Goal: Task Accomplishment & Management: Use online tool/utility

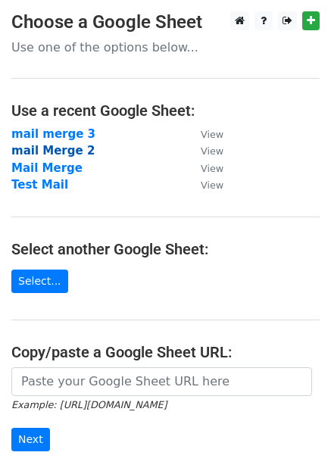
click at [60, 150] on strong "mail Merge 2" at bounding box center [52, 151] width 83 height 14
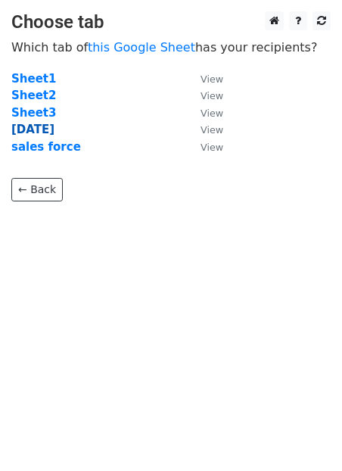
click at [54, 129] on strong "12/9/2025" at bounding box center [32, 130] width 43 height 14
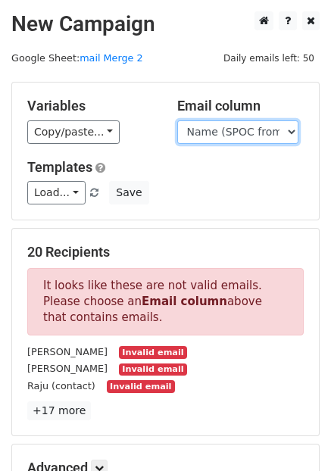
click at [233, 125] on select "Company Role (typical) Location (HQ / main India office found) Name (SPOC from …" at bounding box center [237, 131] width 121 height 23
select select "Contact (Email)"
click at [177, 120] on select "Company Role (typical) Location (HQ / main India office found) Name (SPOC from …" at bounding box center [237, 131] width 121 height 23
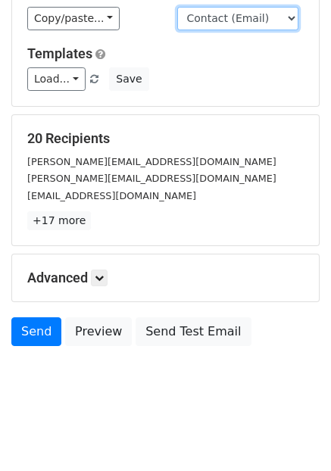
scroll to position [117, 0]
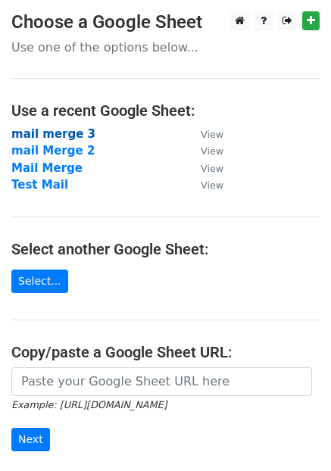
click at [67, 130] on strong "mail merge 3" at bounding box center [53, 134] width 84 height 14
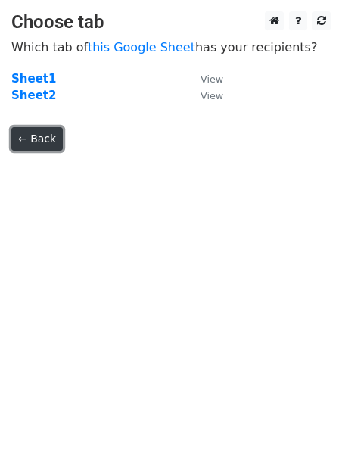
click at [33, 134] on link "← Back" at bounding box center [36, 138] width 51 height 23
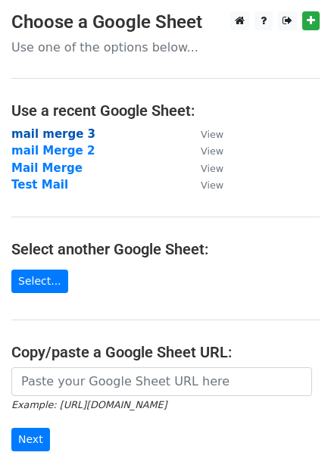
click at [40, 137] on strong "mail merge 3" at bounding box center [53, 134] width 84 height 14
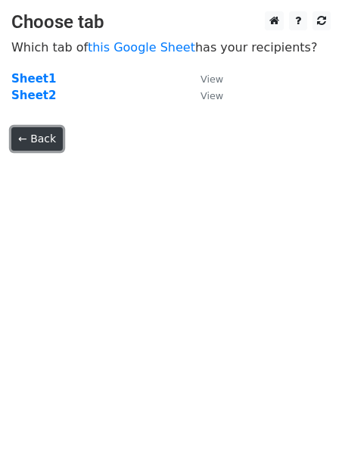
click at [45, 143] on link "← Back" at bounding box center [36, 138] width 51 height 23
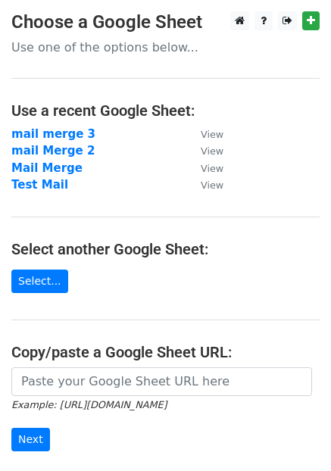
click at [45, 156] on strong "mail Merge 2" at bounding box center [52, 151] width 83 height 14
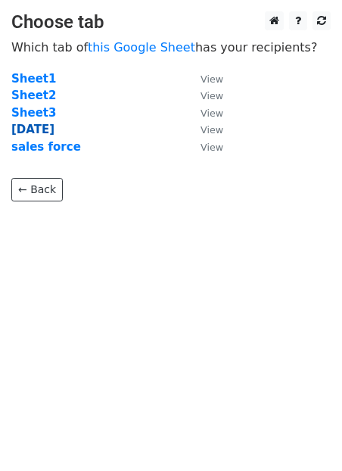
click at [42, 136] on strong "[DATE]" at bounding box center [32, 130] width 43 height 14
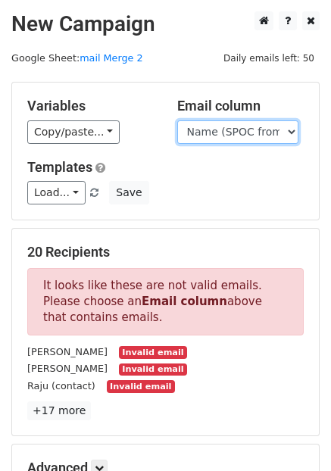
click at [226, 132] on select "Company Role (typical) Location (HQ / main [GEOGRAPHIC_DATA] office found) Name…" at bounding box center [237, 131] width 121 height 23
select select "Contact (Email)"
click at [177, 120] on select "Company Role (typical) Location (HQ / main [GEOGRAPHIC_DATA] office found) Name…" at bounding box center [237, 131] width 121 height 23
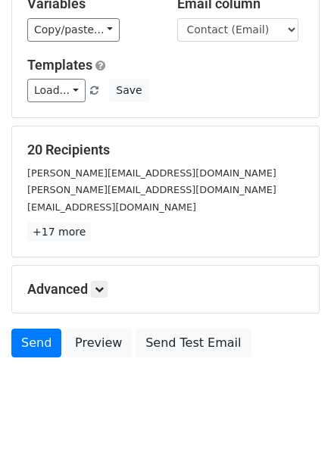
scroll to position [117, 0]
